Goal: Transaction & Acquisition: Purchase product/service

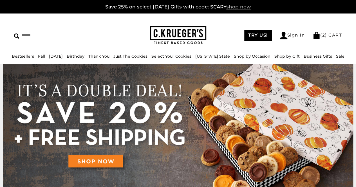
click at [243, 5] on span "shop now" at bounding box center [239, 7] width 25 height 6
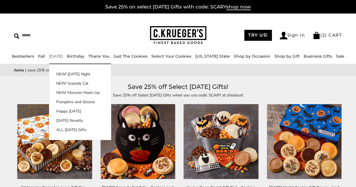
click at [63, 55] on link "[DATE]" at bounding box center [56, 56] width 14 height 5
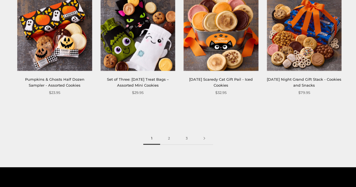
scroll to position [703, 0]
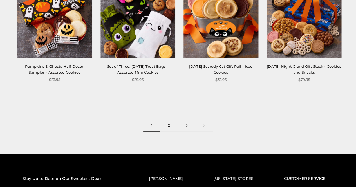
click at [169, 127] on link "2" at bounding box center [169, 125] width 18 height 13
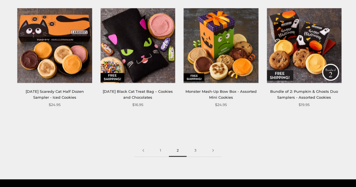
scroll to position [679, 0]
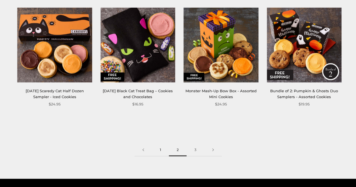
click at [161, 150] on link "1" at bounding box center [160, 150] width 17 height 13
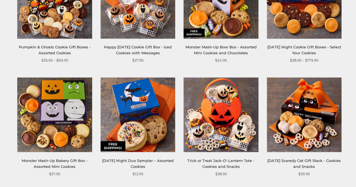
scroll to position [285, 0]
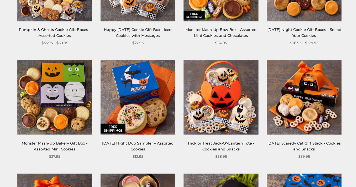
click at [55, 105] on img at bounding box center [54, 97] width 75 height 75
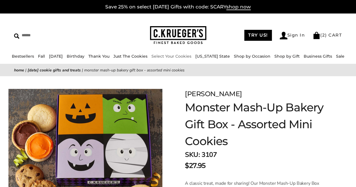
click at [185, 38] on img at bounding box center [178, 35] width 56 height 18
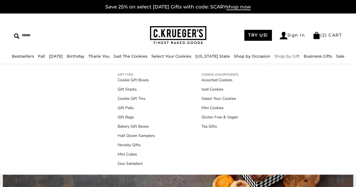
click at [286, 58] on link "Shop by Gift" at bounding box center [287, 56] width 25 height 5
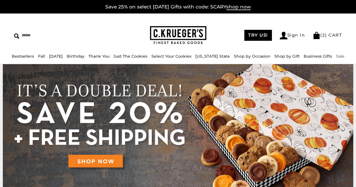
click at [336, 56] on link "Sale" at bounding box center [340, 56] width 8 height 5
